Goal: Information Seeking & Learning: Learn about a topic

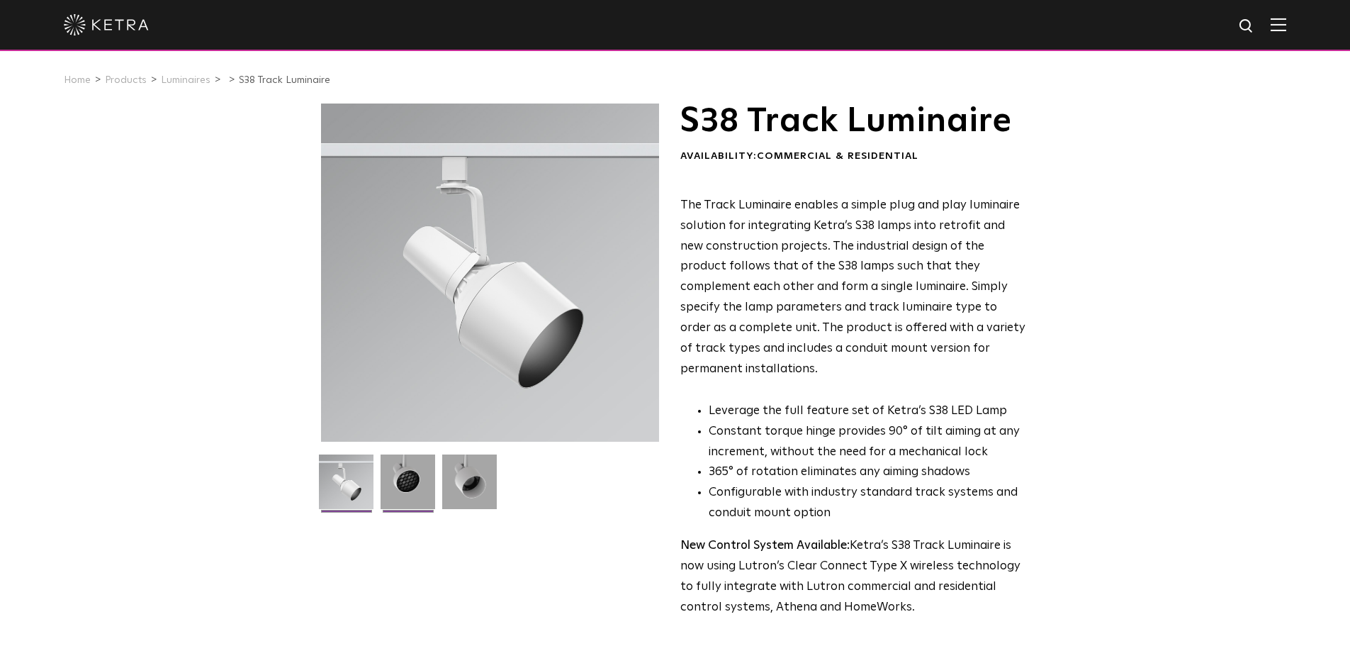
click at [408, 496] on img at bounding box center [408, 486] width 55 height 65
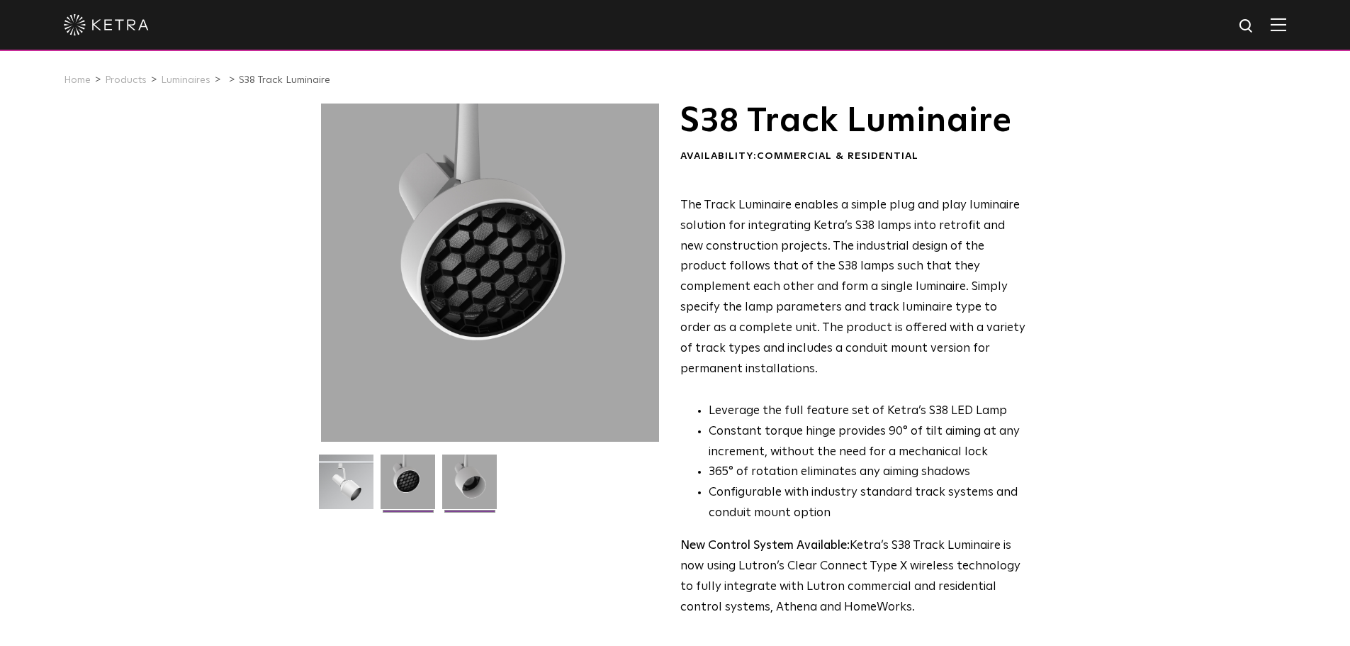
click at [457, 488] on img at bounding box center [469, 486] width 55 height 65
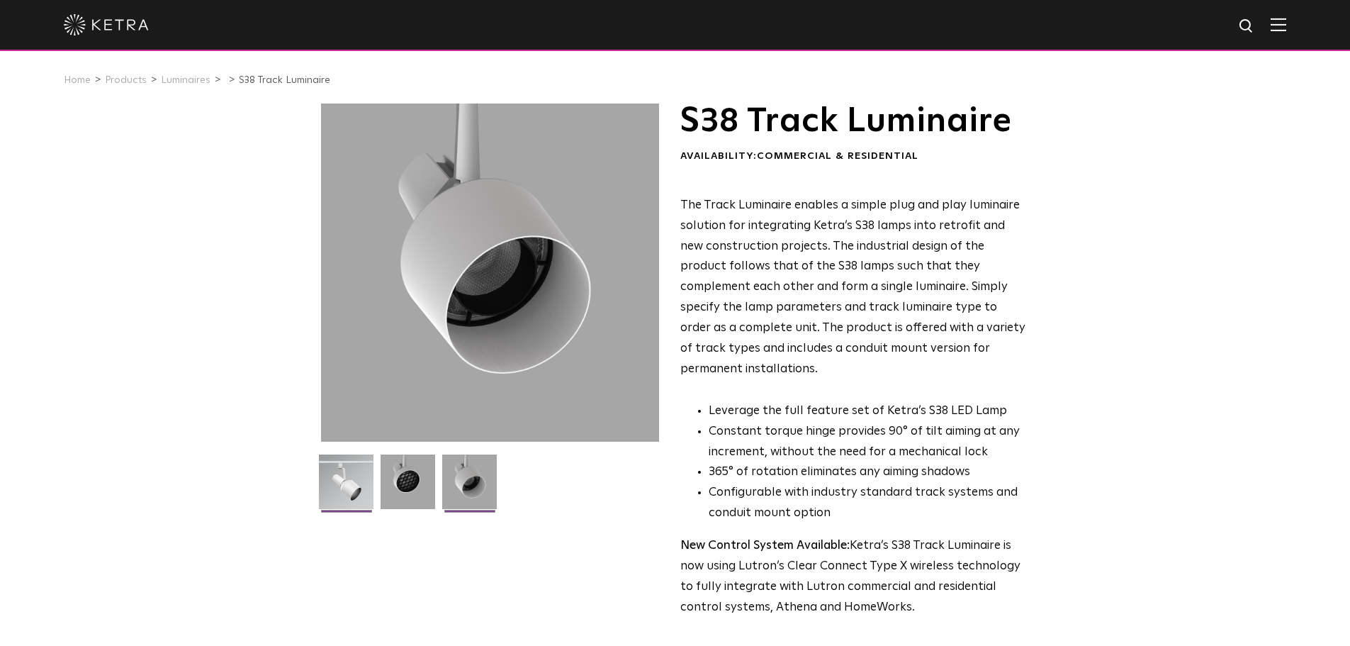
click at [354, 495] on img at bounding box center [346, 486] width 55 height 65
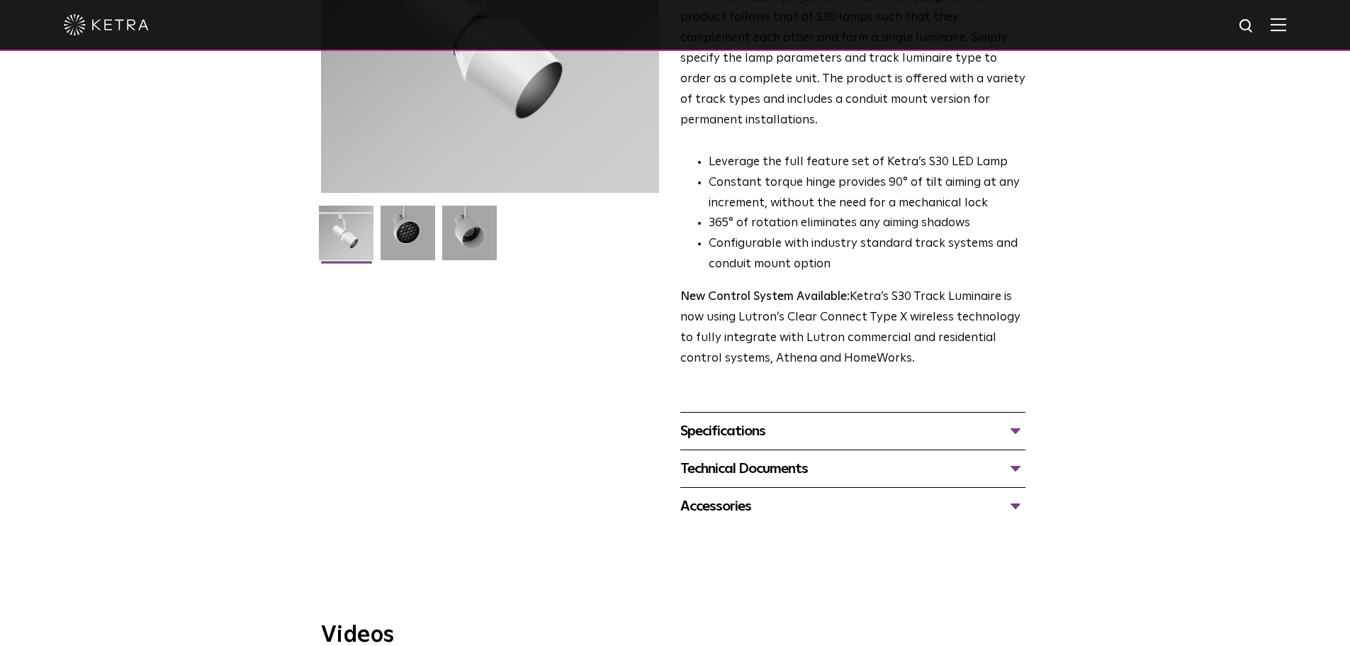
scroll to position [354, 0]
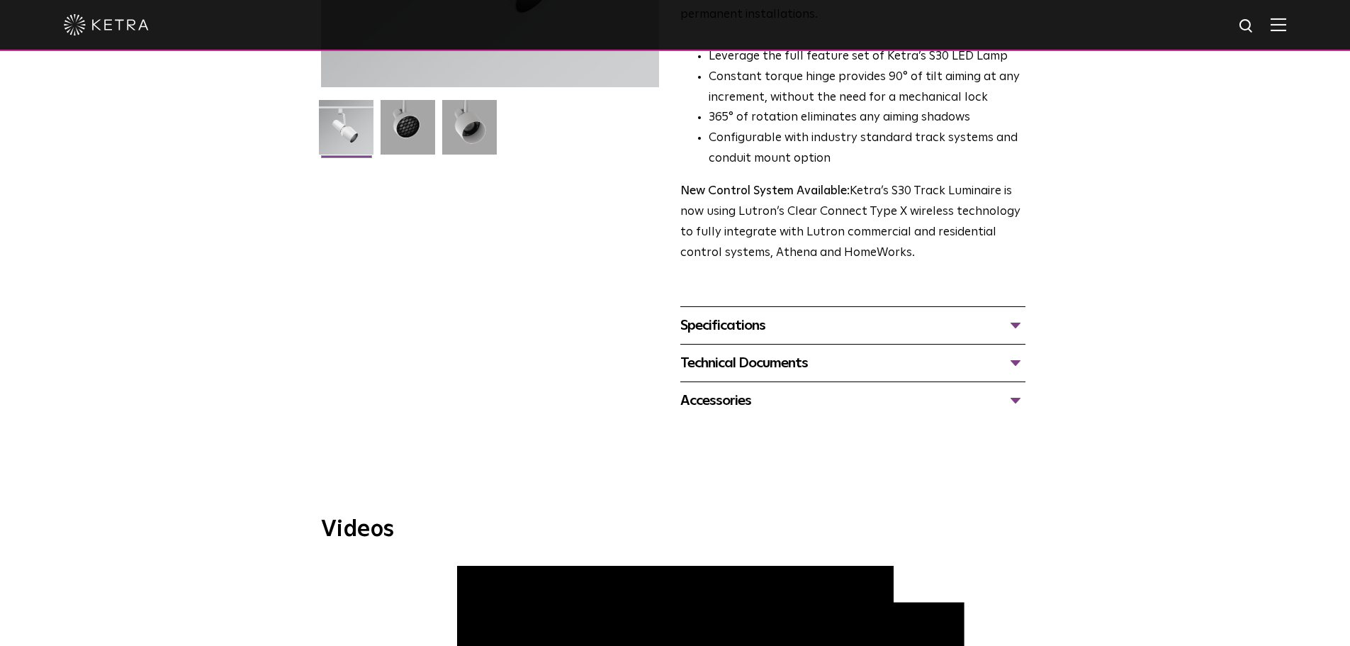
click at [765, 314] on div "Specifications" at bounding box center [852, 325] width 345 height 23
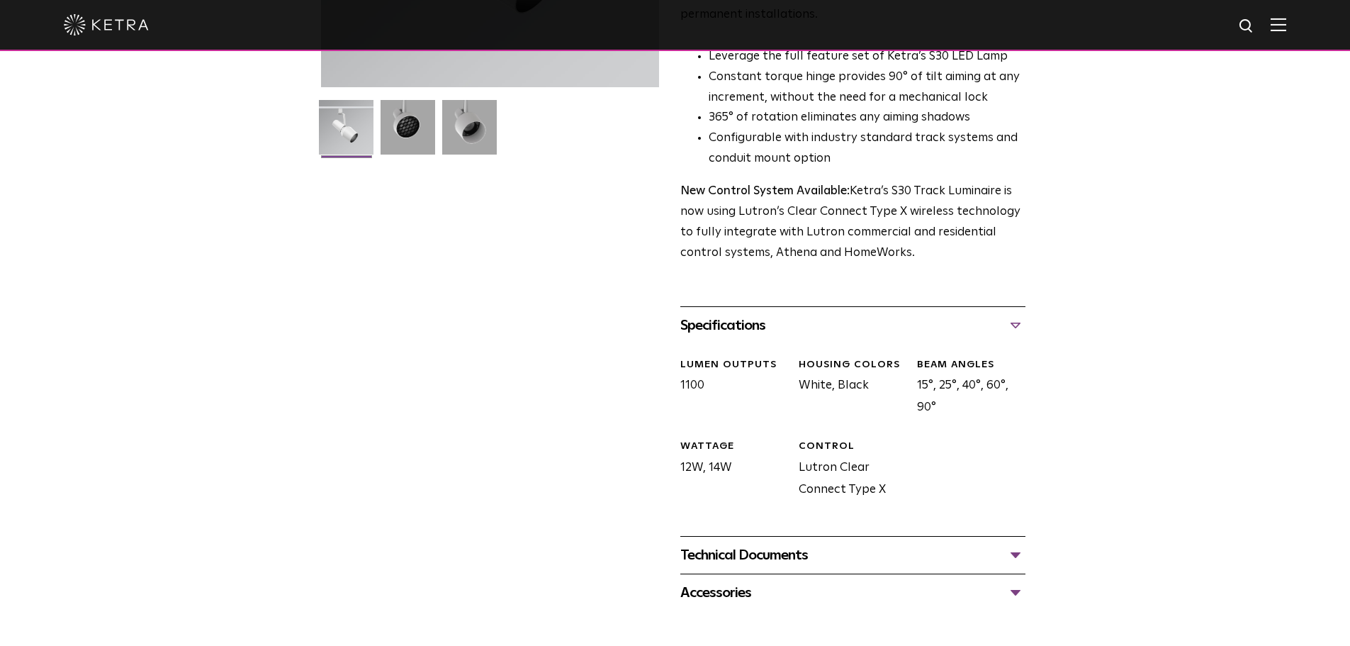
click at [744, 553] on div "Technical Documents S30 Track Luminaire Specification Sheet S30 Track Installat…" at bounding box center [852, 555] width 345 height 38
click at [758, 544] on div "Technical Documents" at bounding box center [852, 555] width 345 height 23
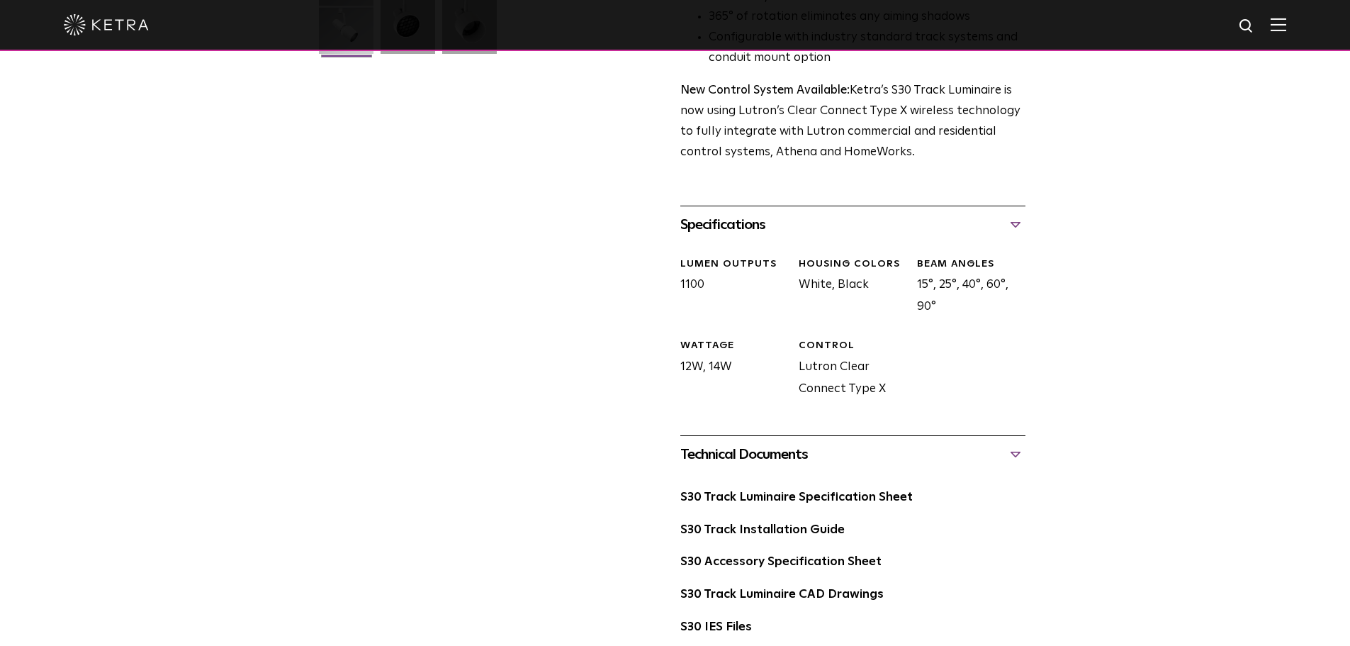
scroll to position [638, 0]
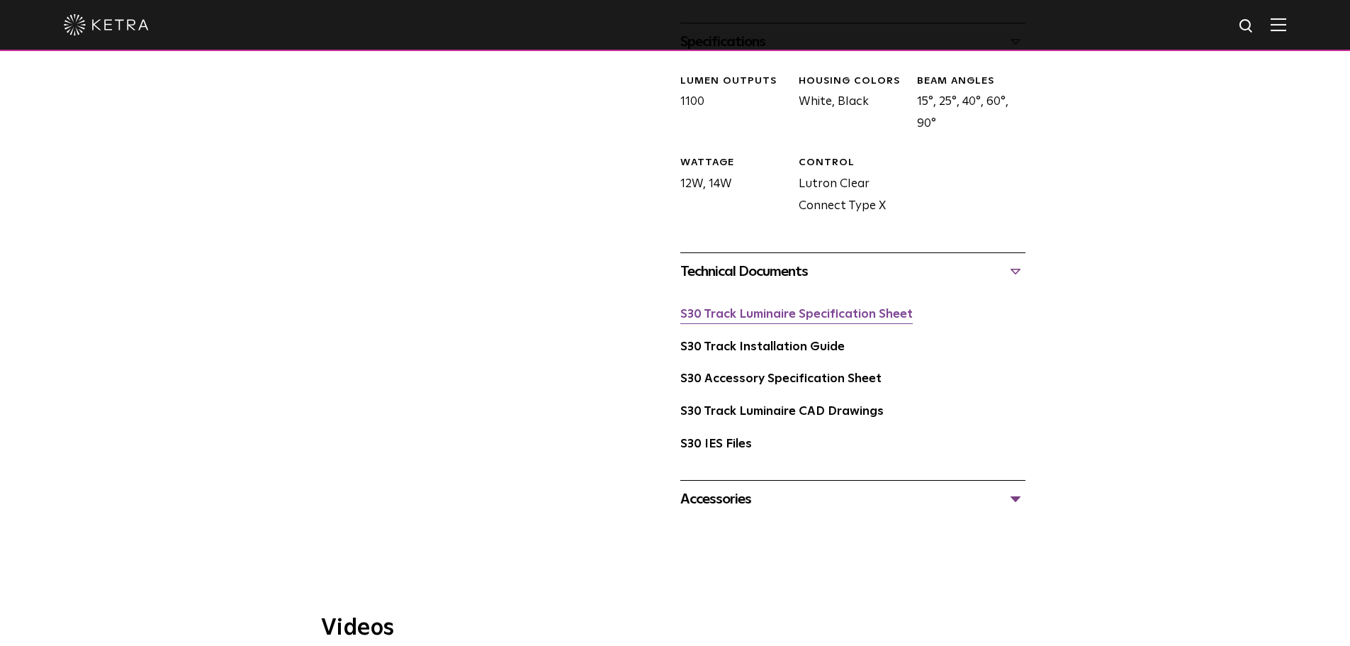
click at [798, 308] on link "S30 Track Luminaire Specification Sheet" at bounding box center [796, 314] width 232 height 12
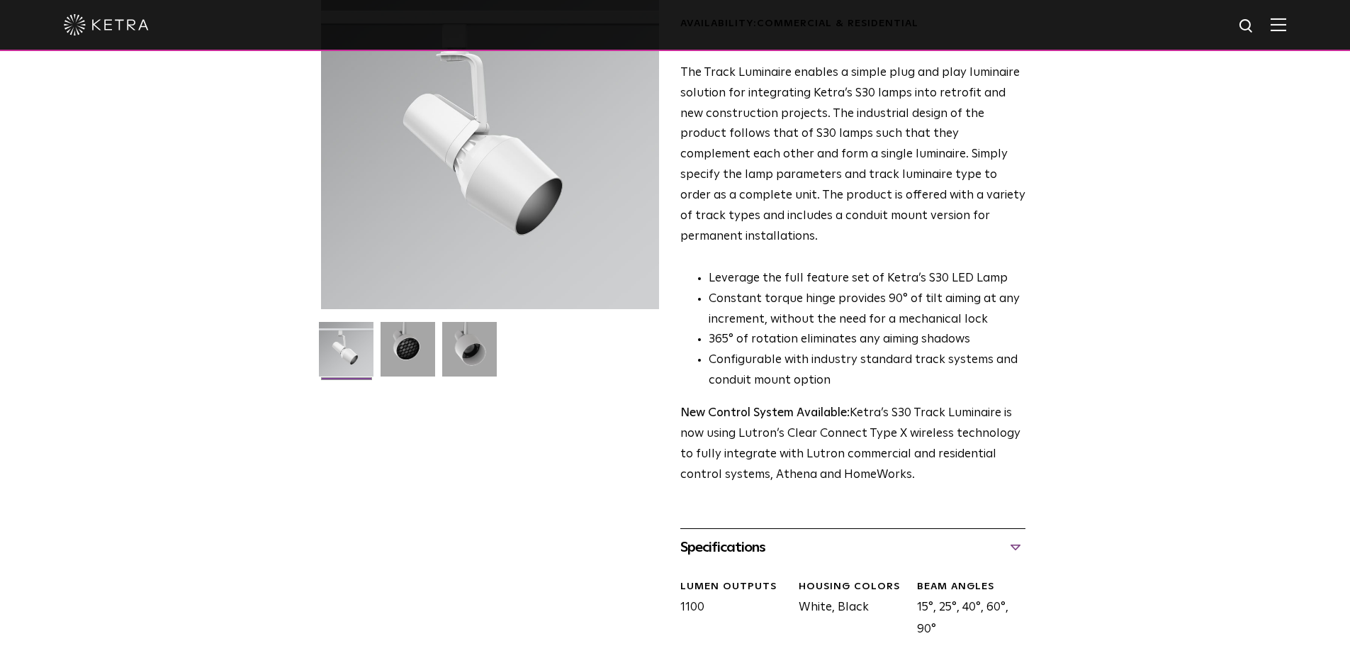
scroll to position [0, 0]
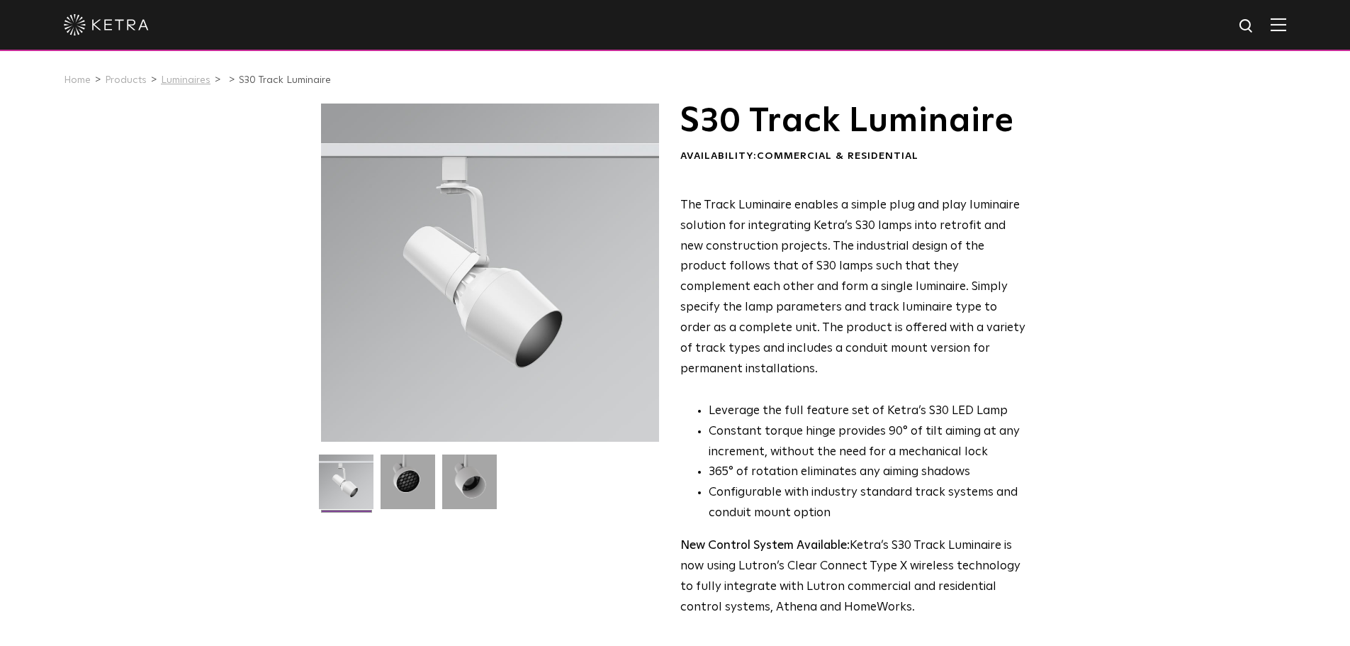
click at [186, 81] on link "Luminaires" at bounding box center [186, 80] width 50 height 10
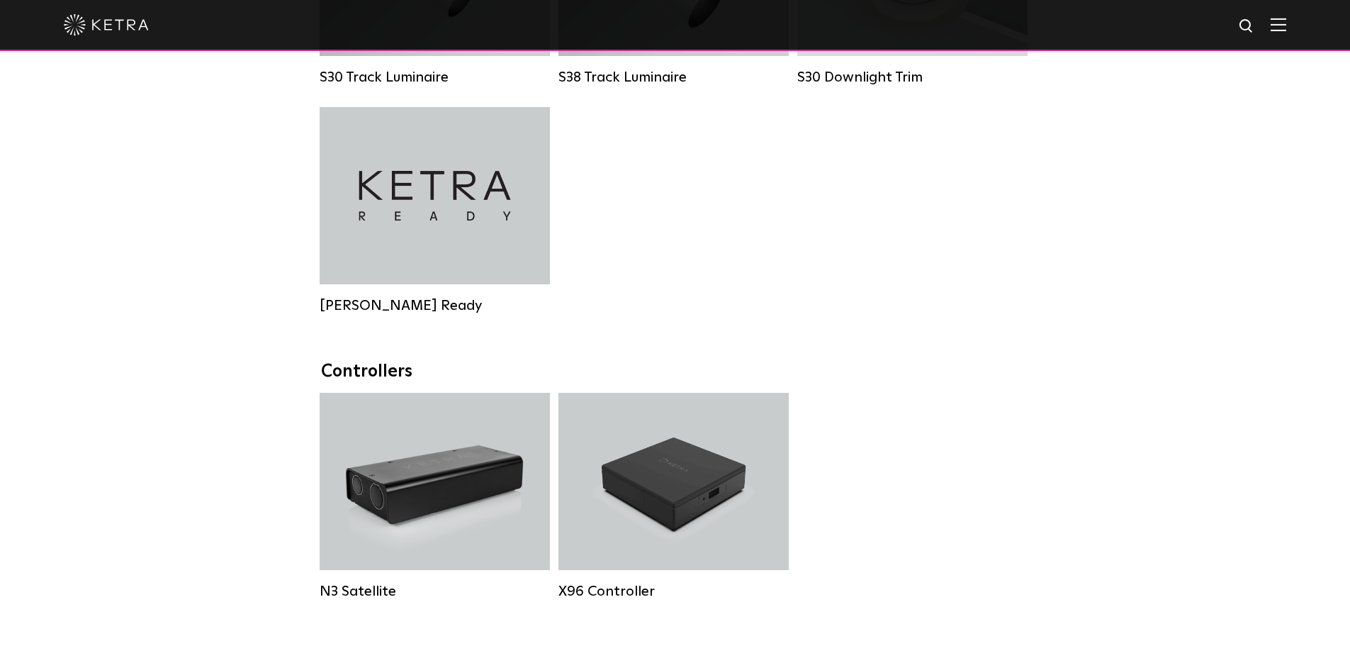
scroll to position [1347, 0]
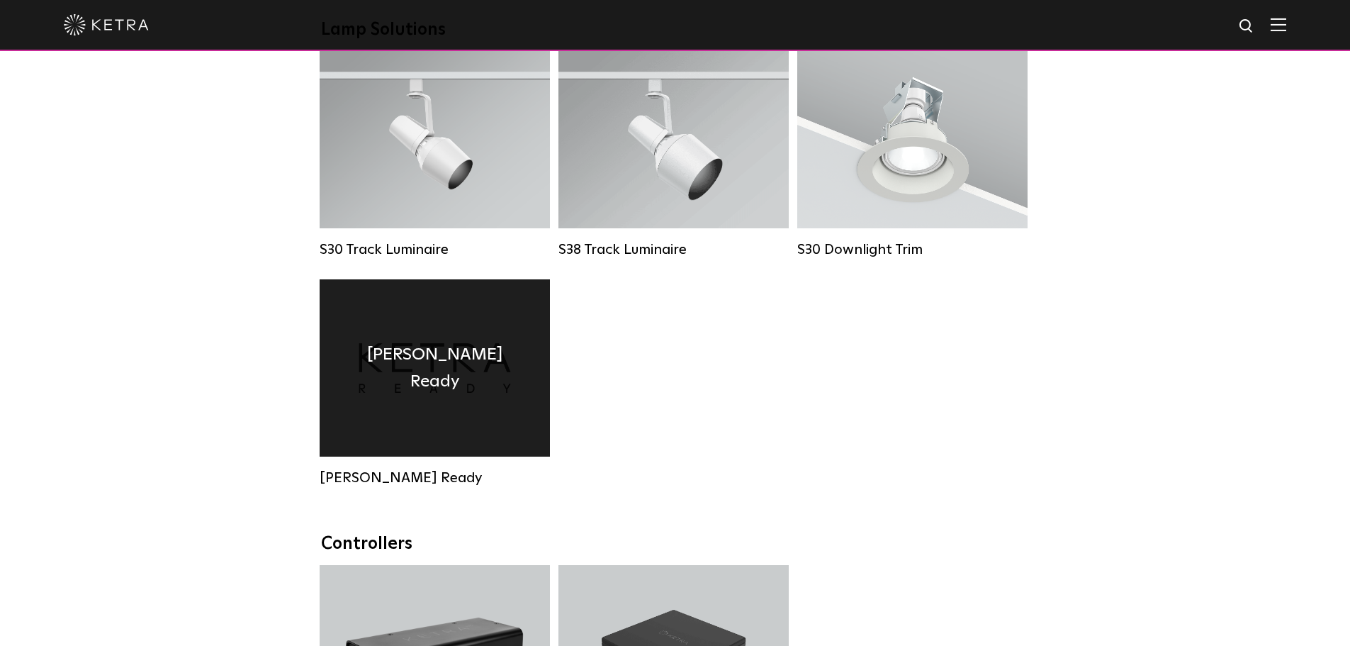
click at [460, 411] on div "[PERSON_NAME] Ready" at bounding box center [435, 367] width 230 height 177
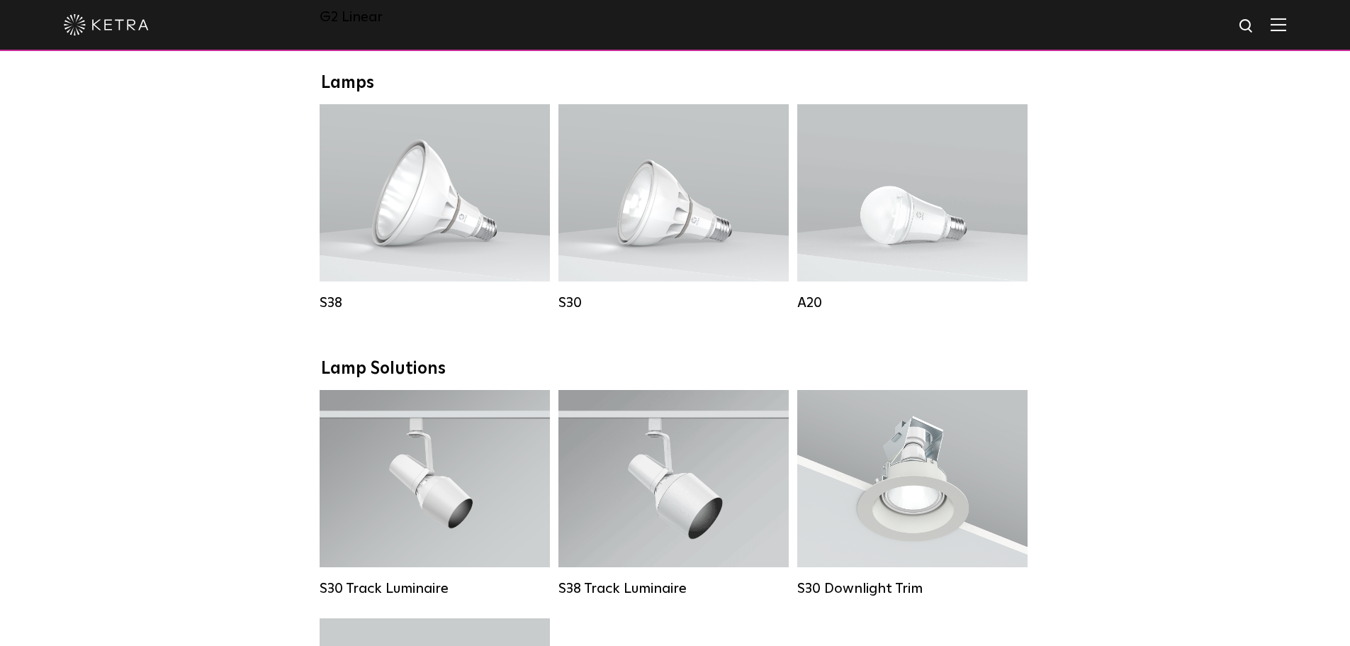
scroll to position [992, 0]
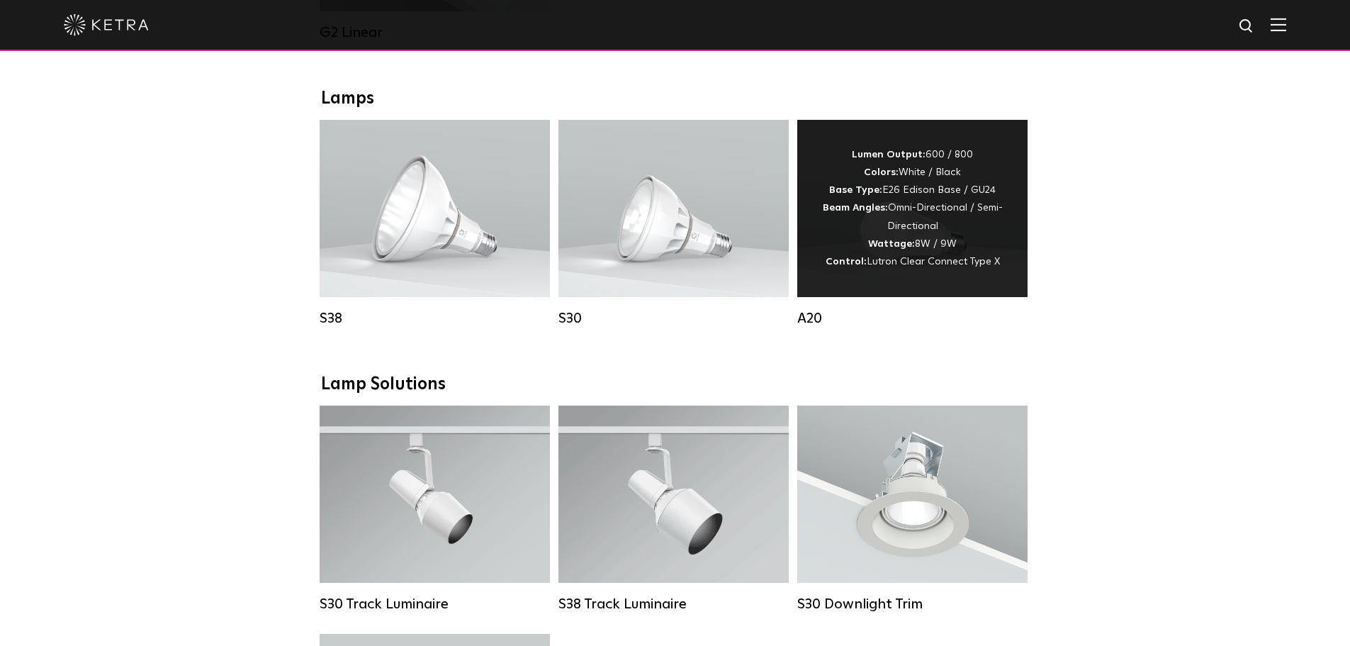
click at [952, 235] on div "Lumen Output: 600 / 800 Colors: White / Black Base Type: E26 Edison Base / GU24…" at bounding box center [913, 208] width 188 height 125
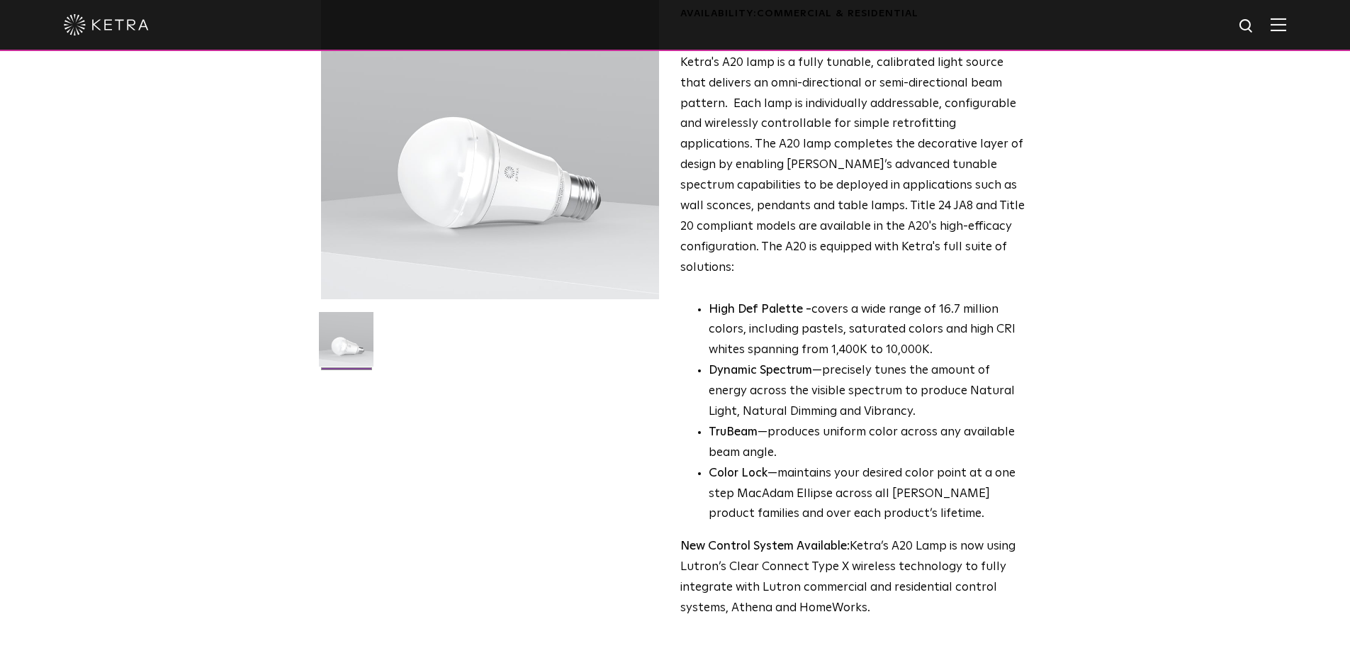
scroll to position [425, 0]
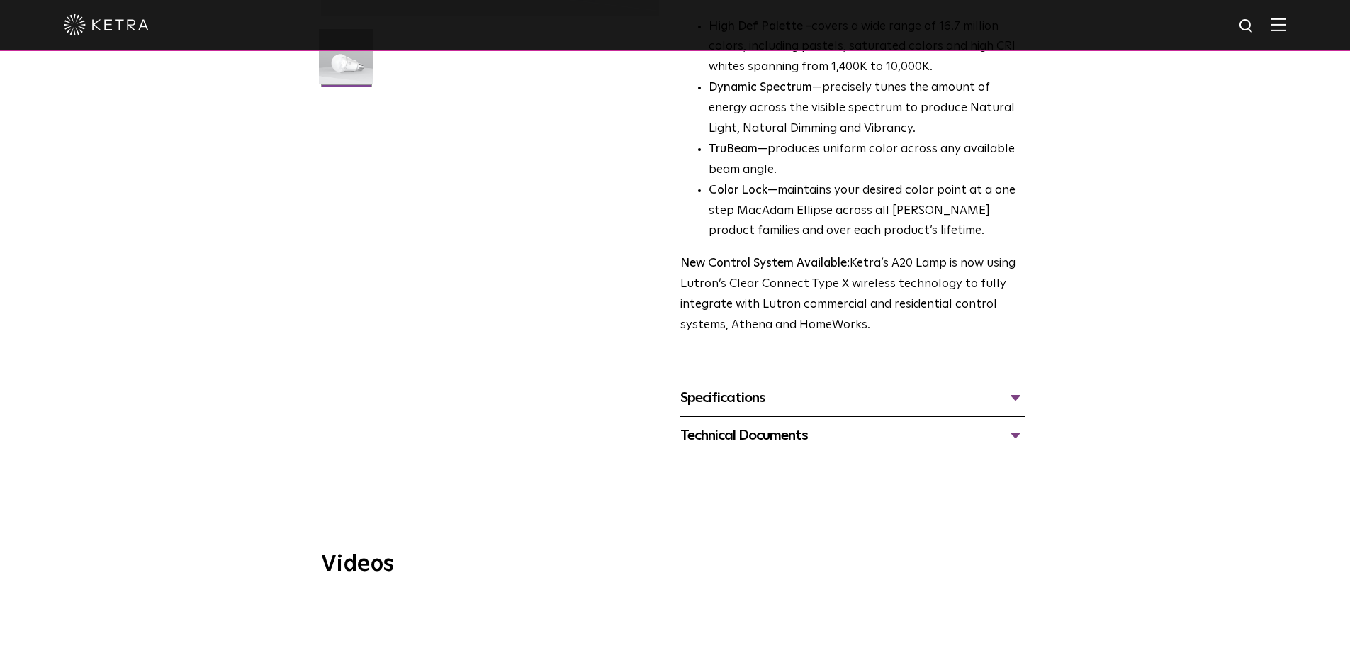
click at [775, 386] on div "Specifications" at bounding box center [852, 397] width 345 height 23
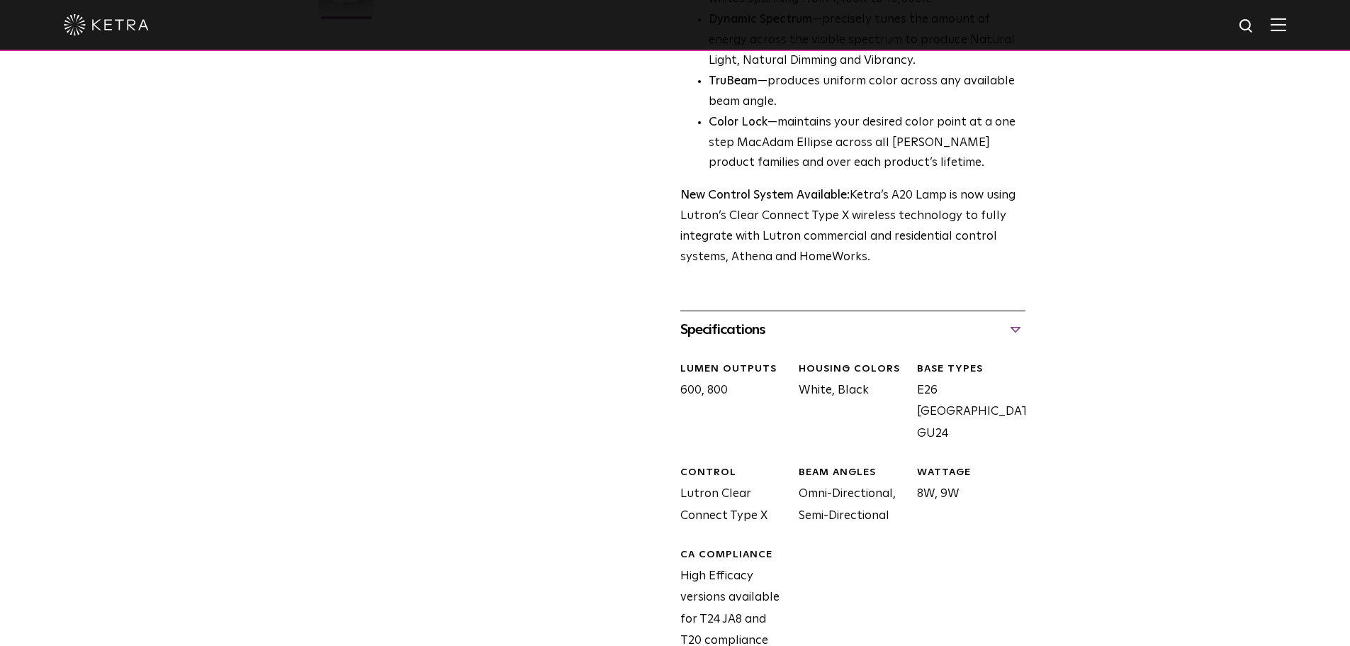
scroll to position [709, 0]
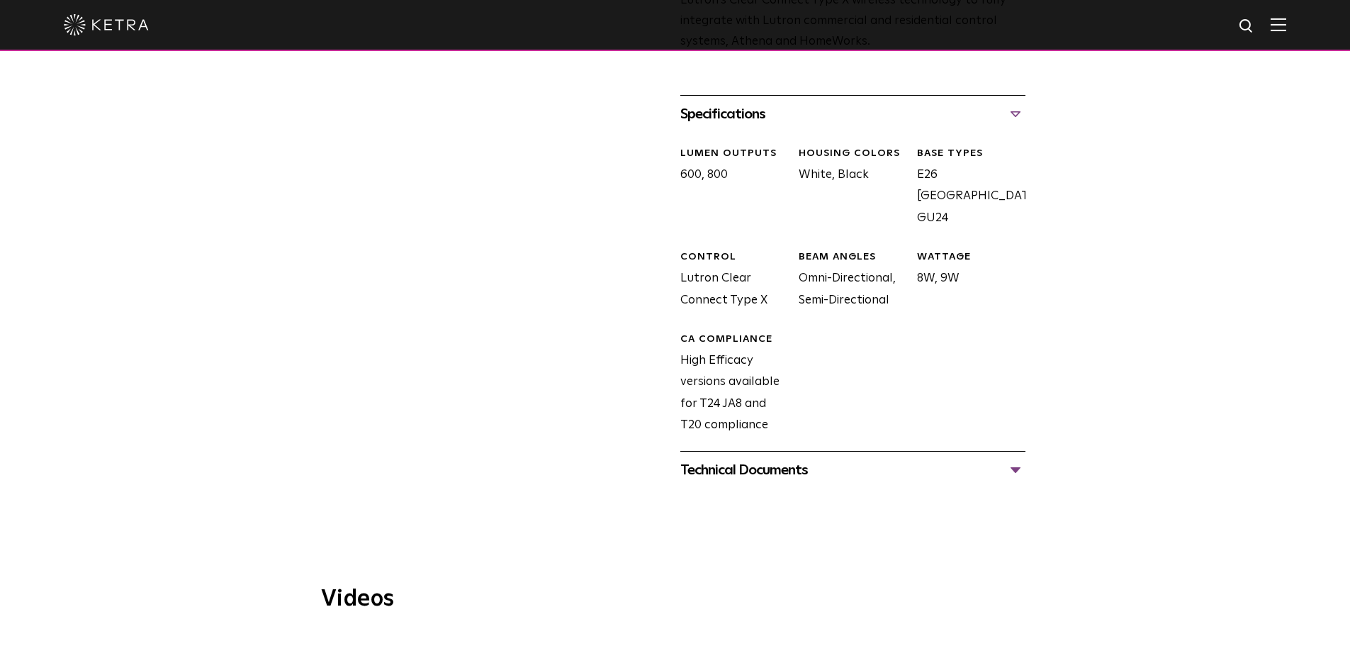
click at [730, 459] on div "Technical Documents" at bounding box center [852, 470] width 345 height 23
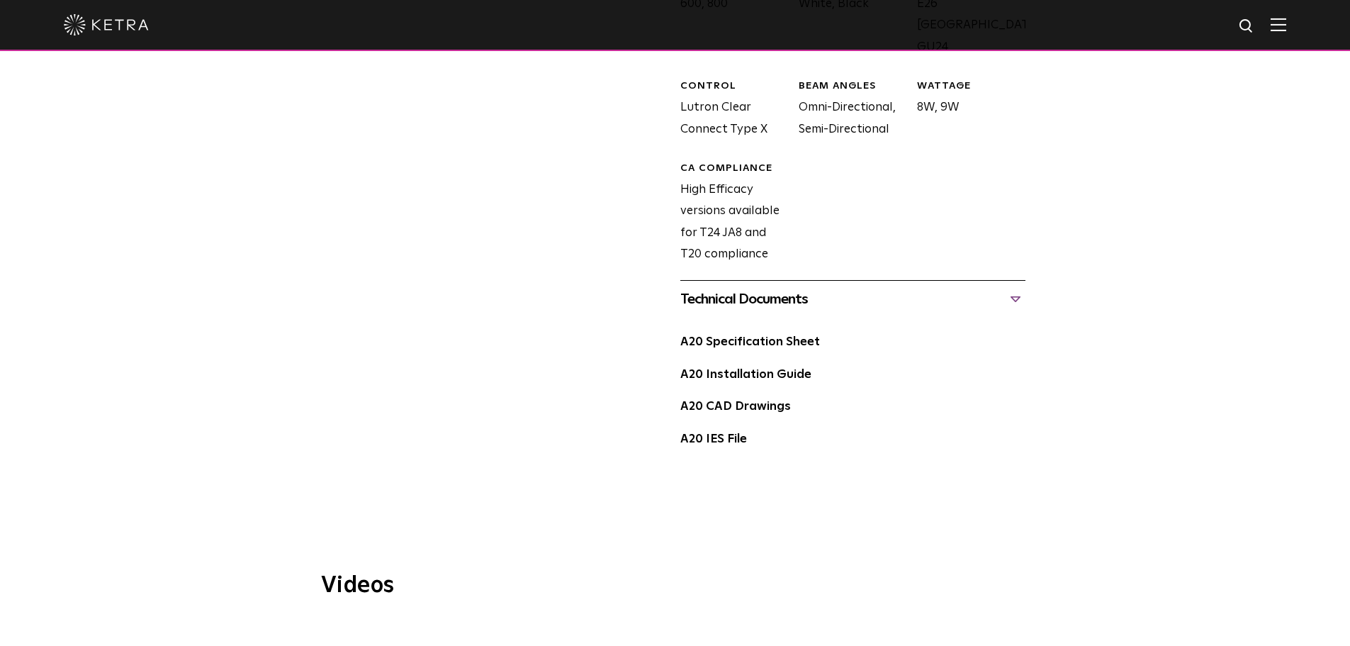
scroll to position [921, 0]
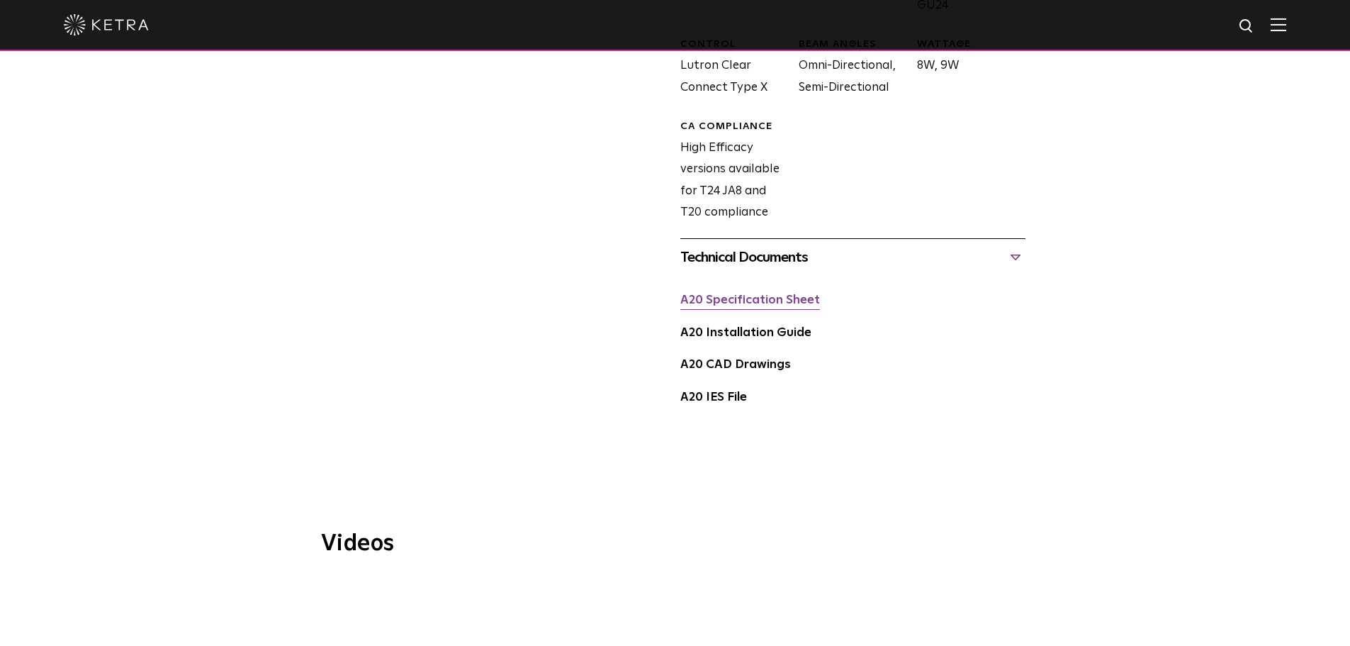
click at [753, 294] on link "A20 Specification Sheet" at bounding box center [750, 300] width 140 height 12
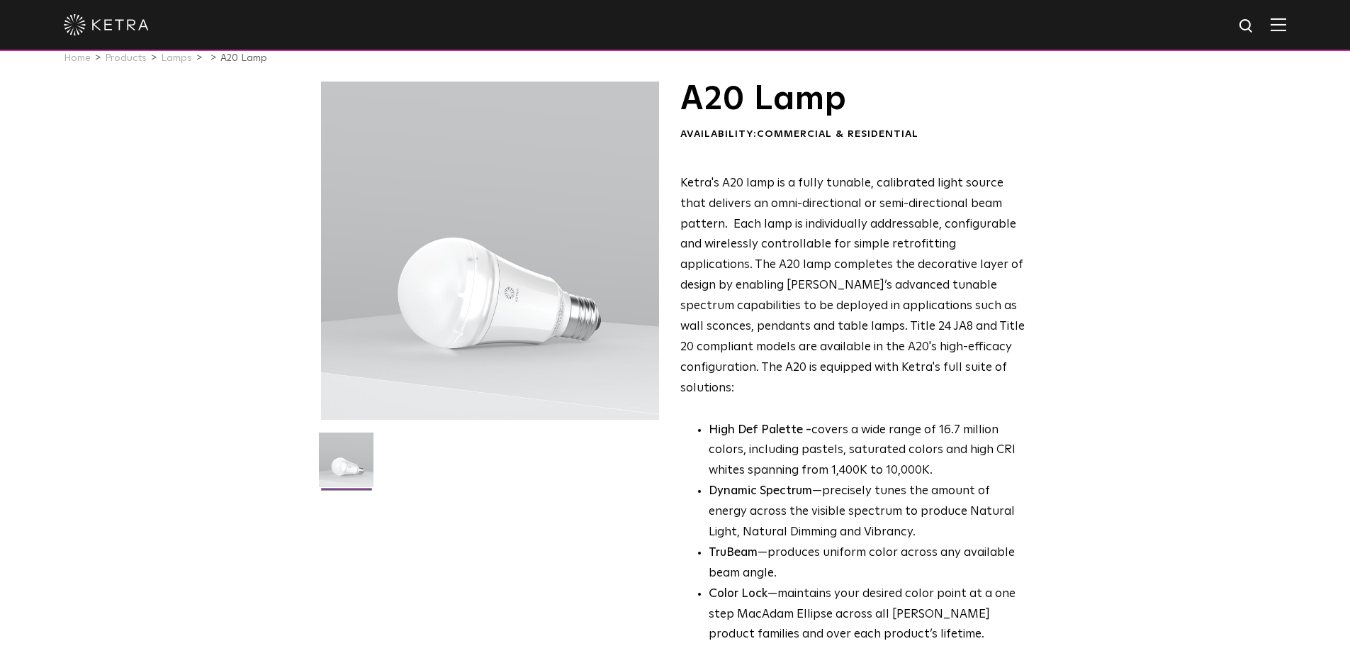
scroll to position [0, 0]
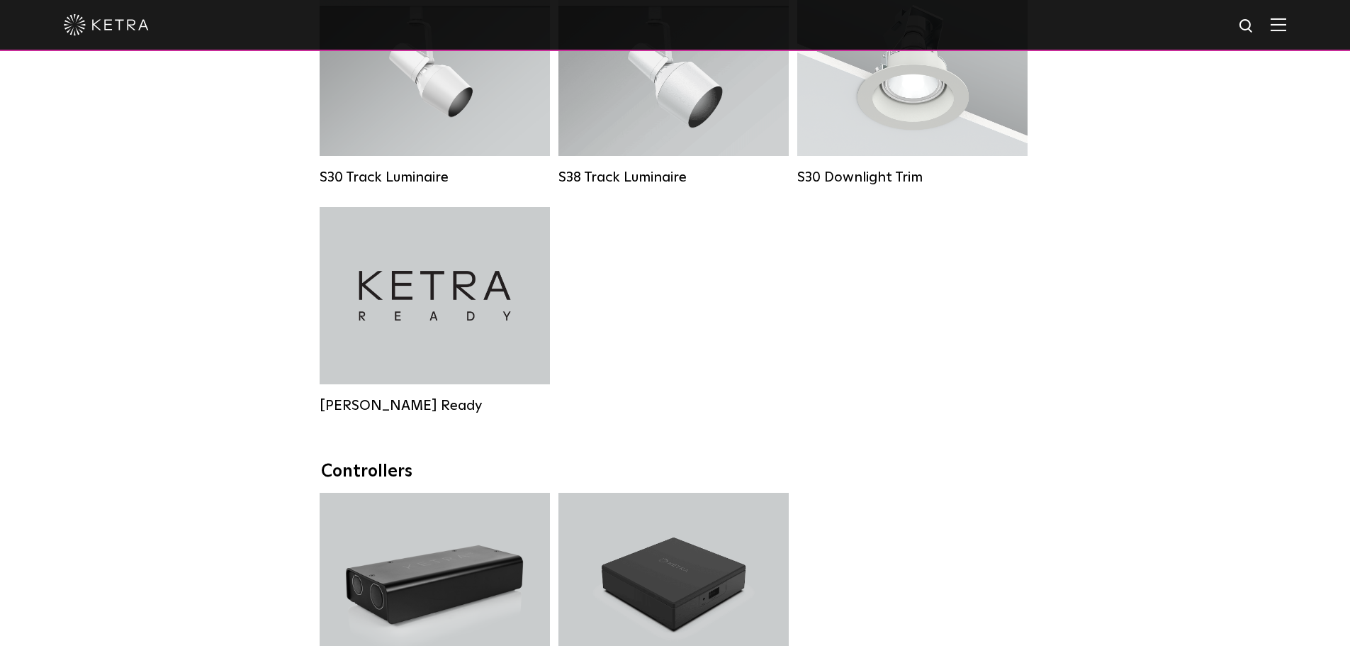
scroll to position [1418, 0]
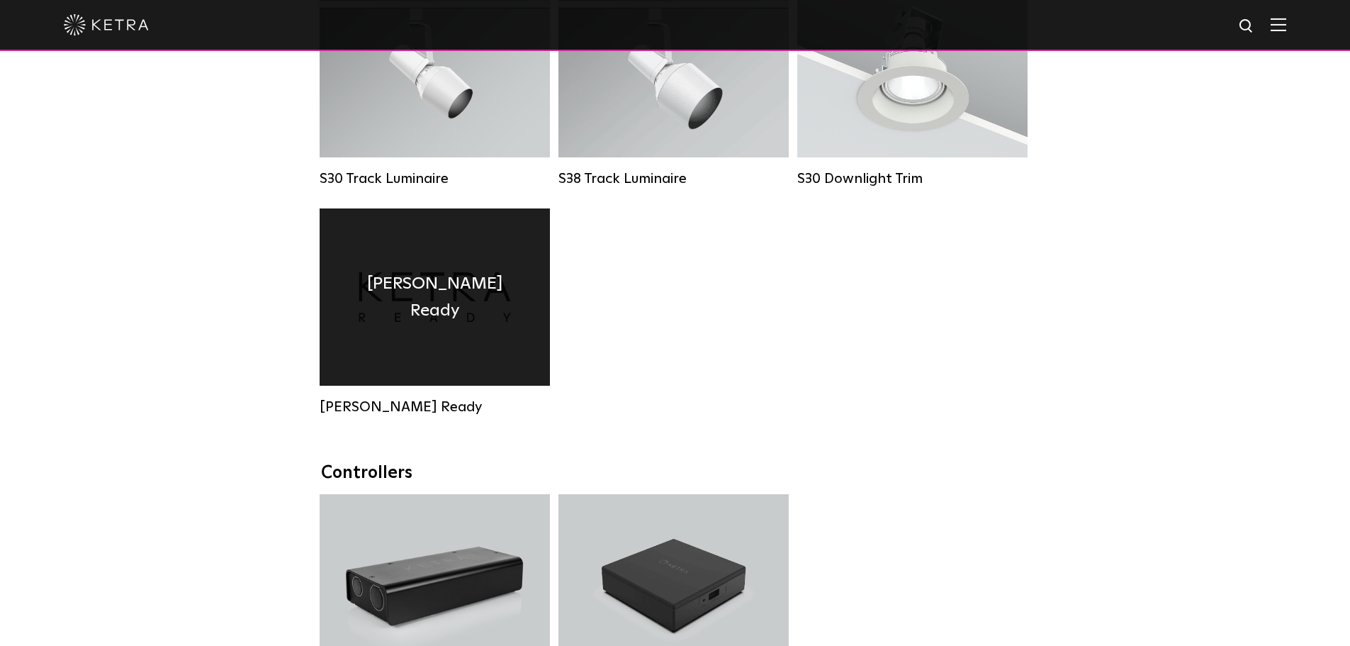
click at [393, 359] on div "Ketra Ready" at bounding box center [435, 296] width 230 height 177
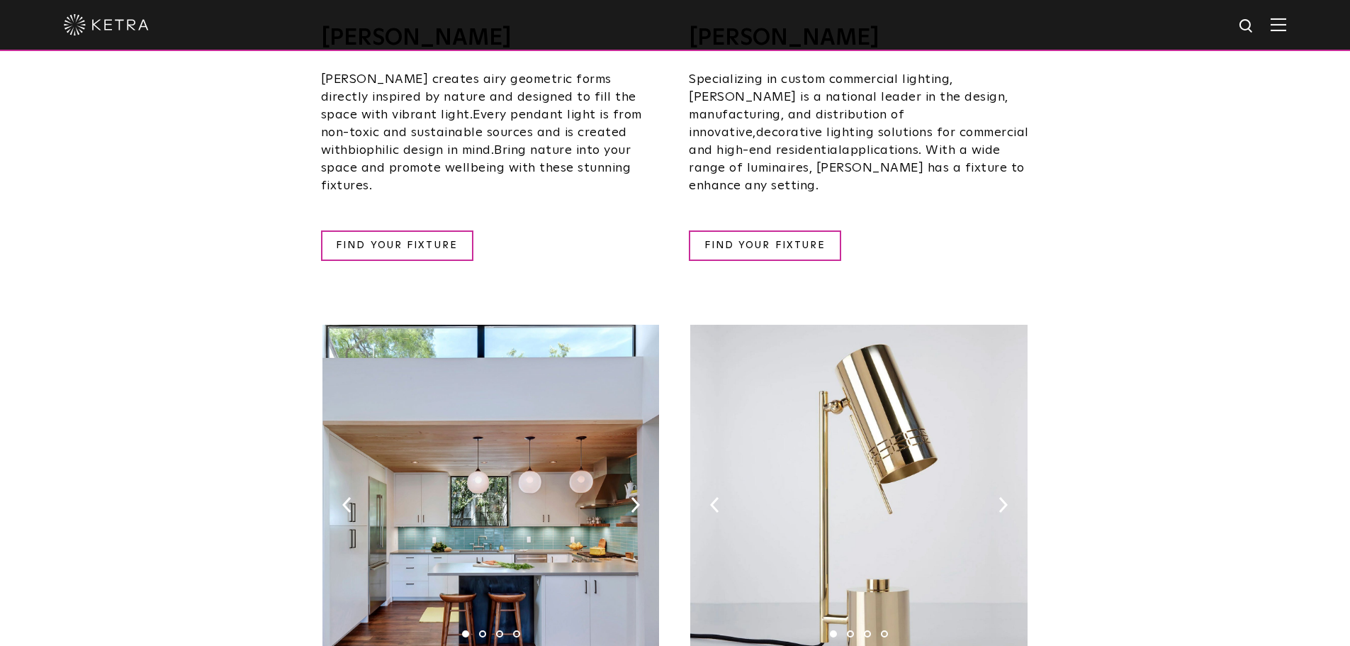
scroll to position [1701, 0]
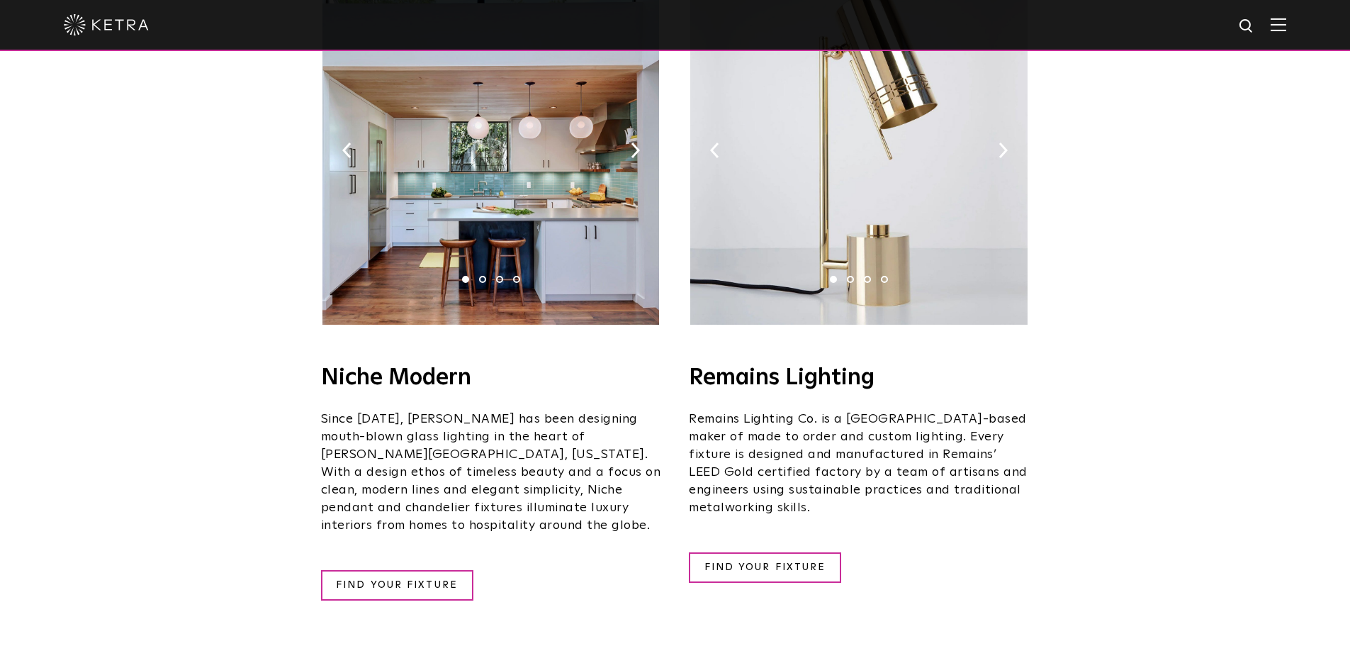
click at [432, 506] on div "Niche Modern Since [DATE], [PERSON_NAME] has been designing mouth-blown glass l…" at bounding box center [491, 483] width 340 height 234
click at [435, 570] on link "FIND YOUR FIXTURE" at bounding box center [397, 585] width 152 height 30
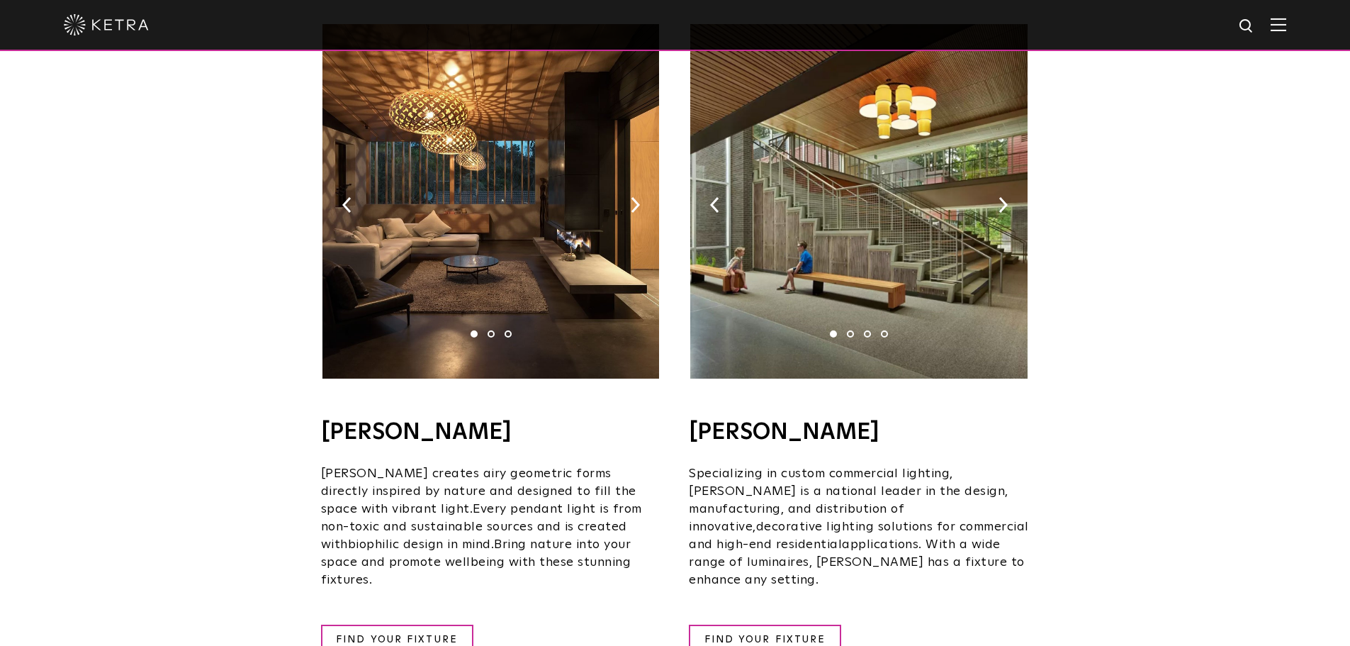
scroll to position [1134, 0]
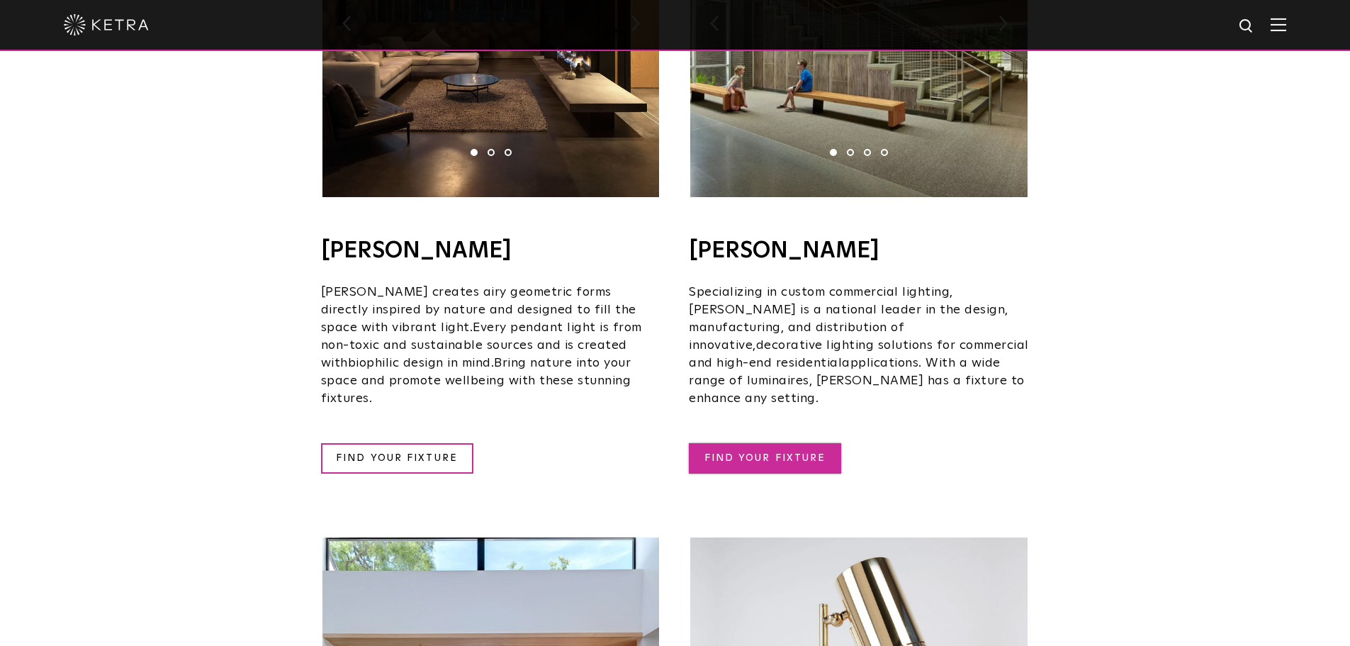
click at [775, 443] on link "FIND YOUR FIXTURE" at bounding box center [765, 458] width 152 height 30
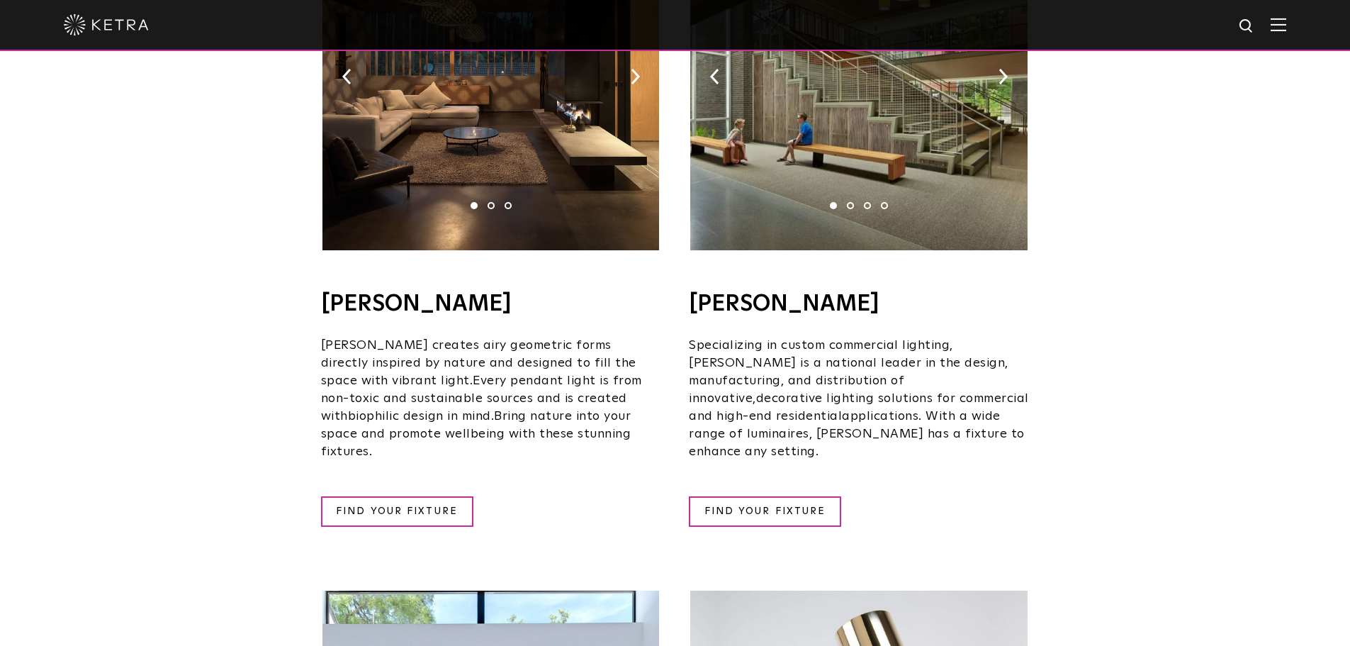
scroll to position [992, 0]
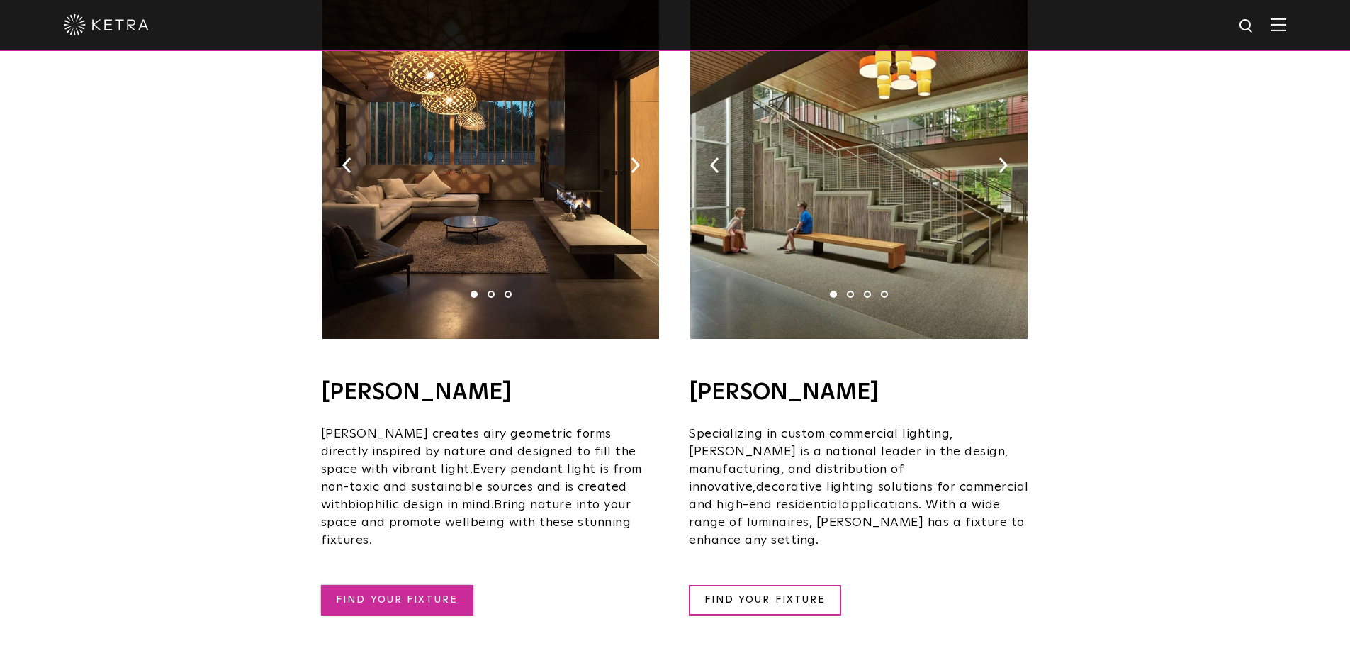
click at [439, 585] on link "FIND YOUR FIXTURE" at bounding box center [397, 600] width 152 height 30
